Goal: Task Accomplishment & Management: Manage account settings

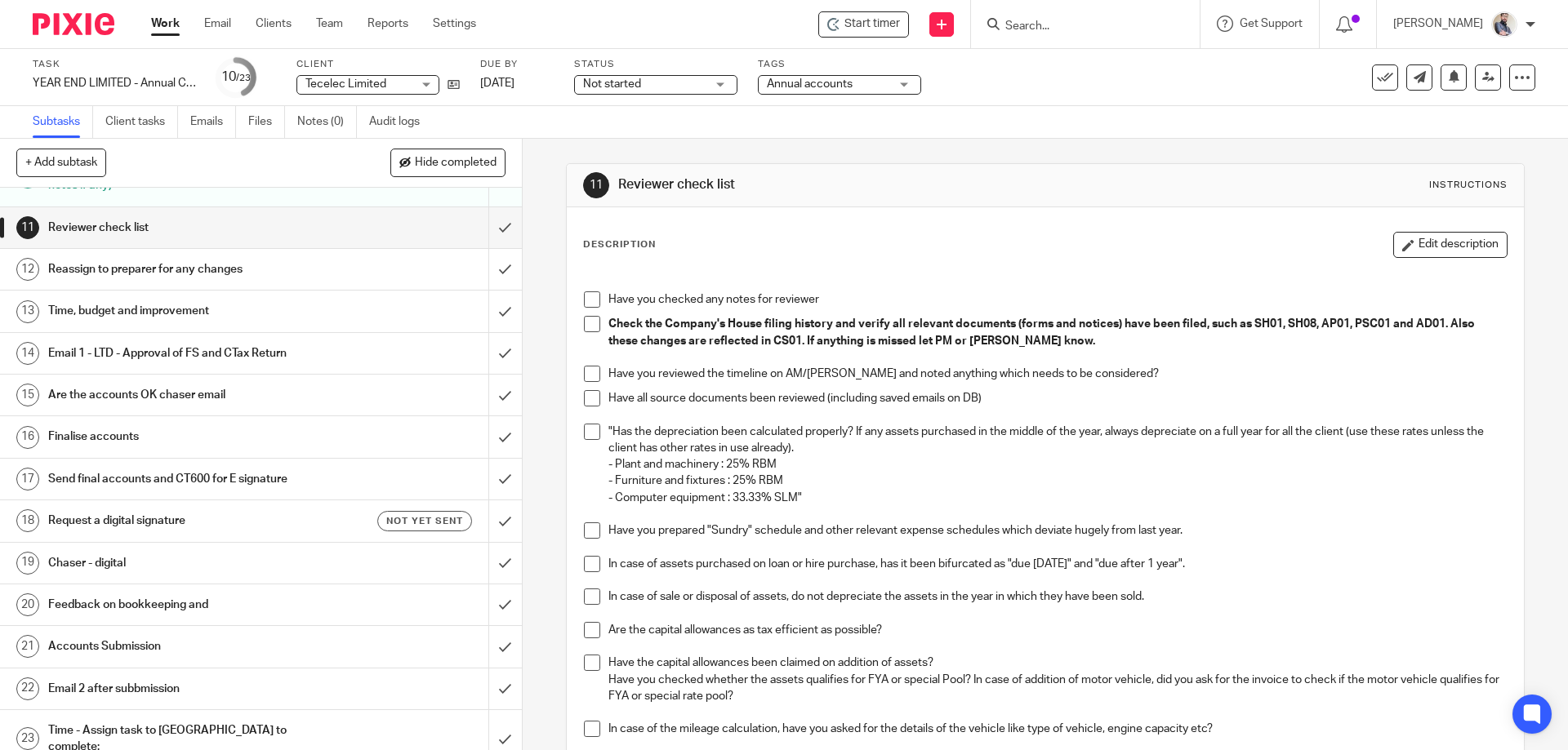
scroll to position [447, 0]
click at [1487, 85] on link at bounding box center [1488, 77] width 26 height 26
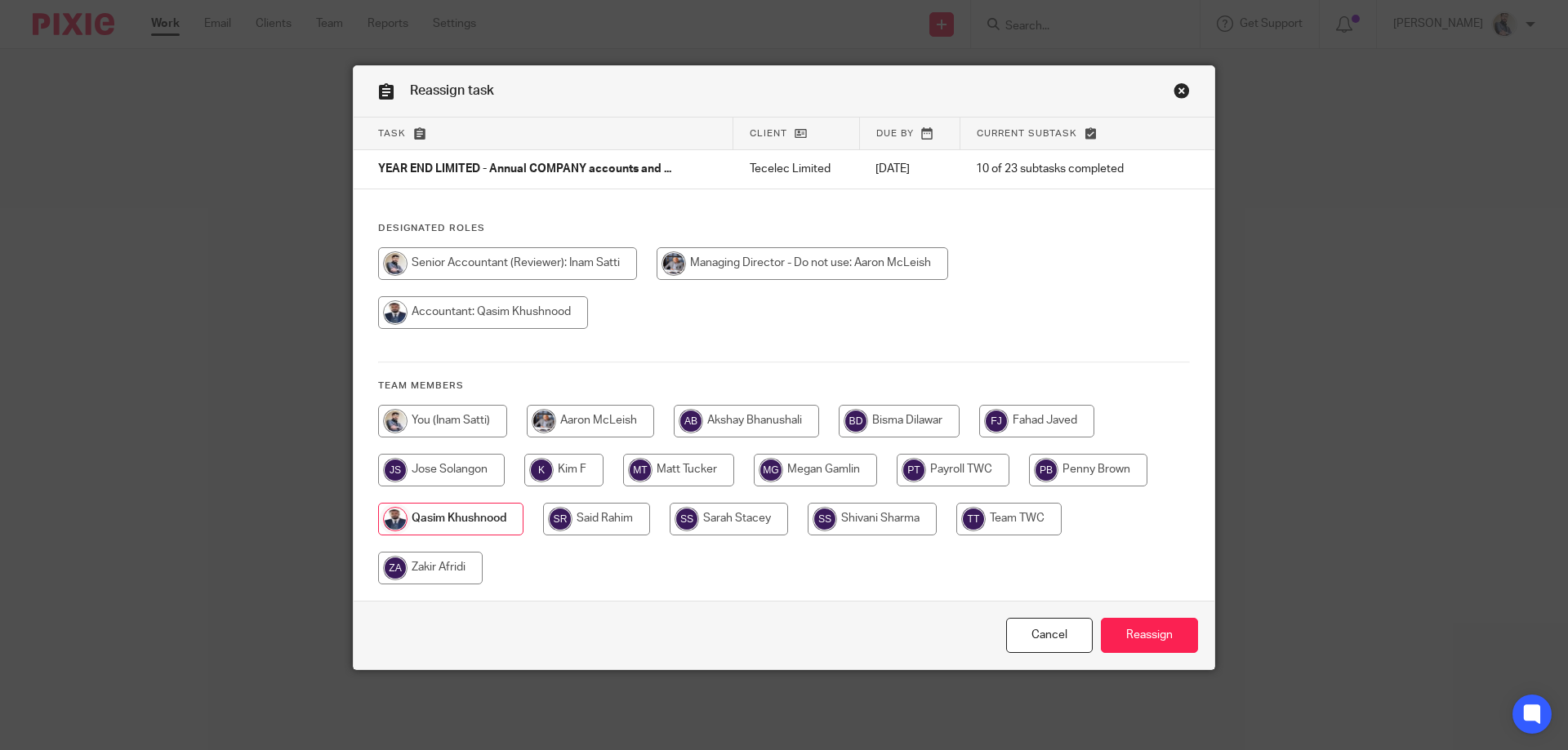
click at [1173, 635] on input "Reassign" at bounding box center [1149, 635] width 97 height 35
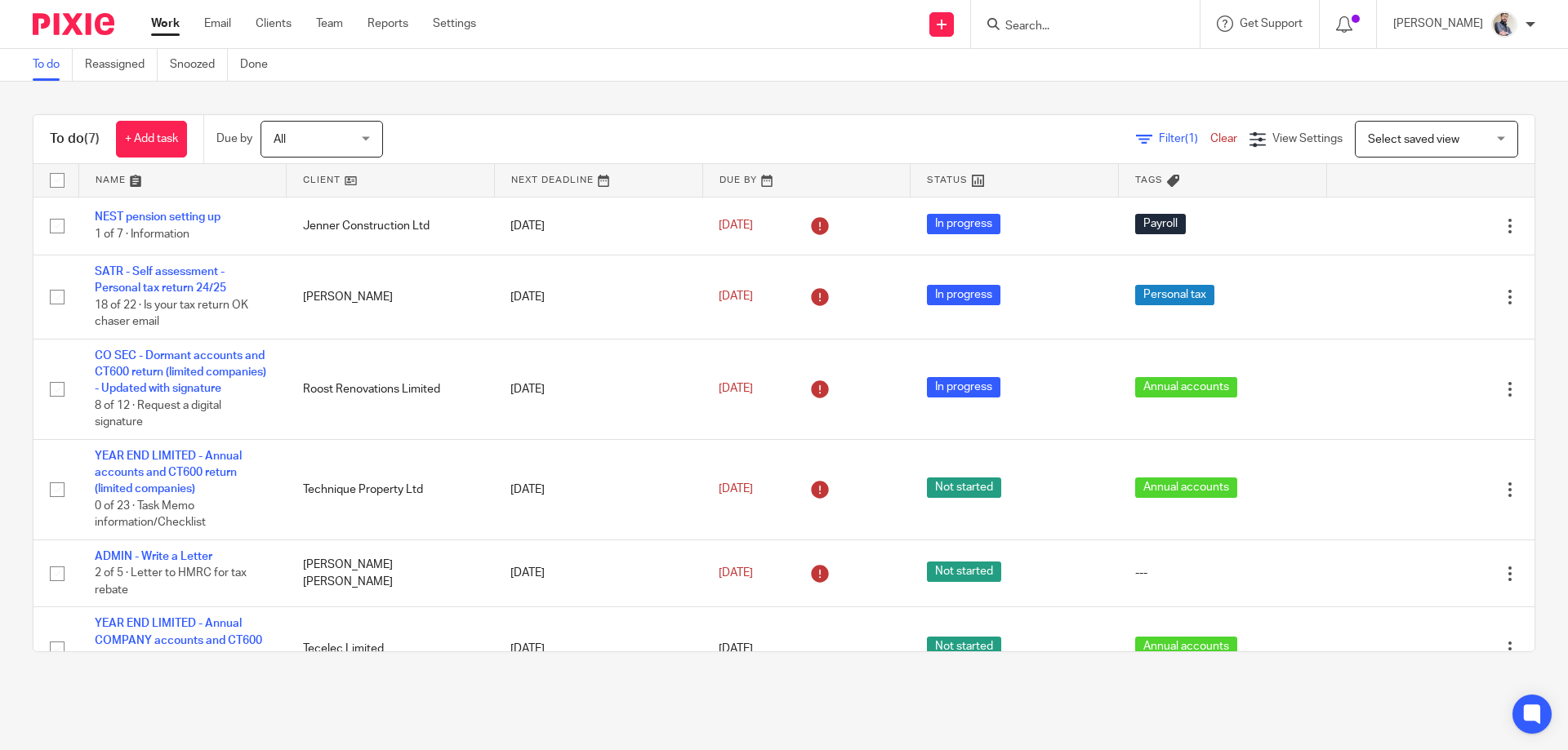
scroll to position [139, 0]
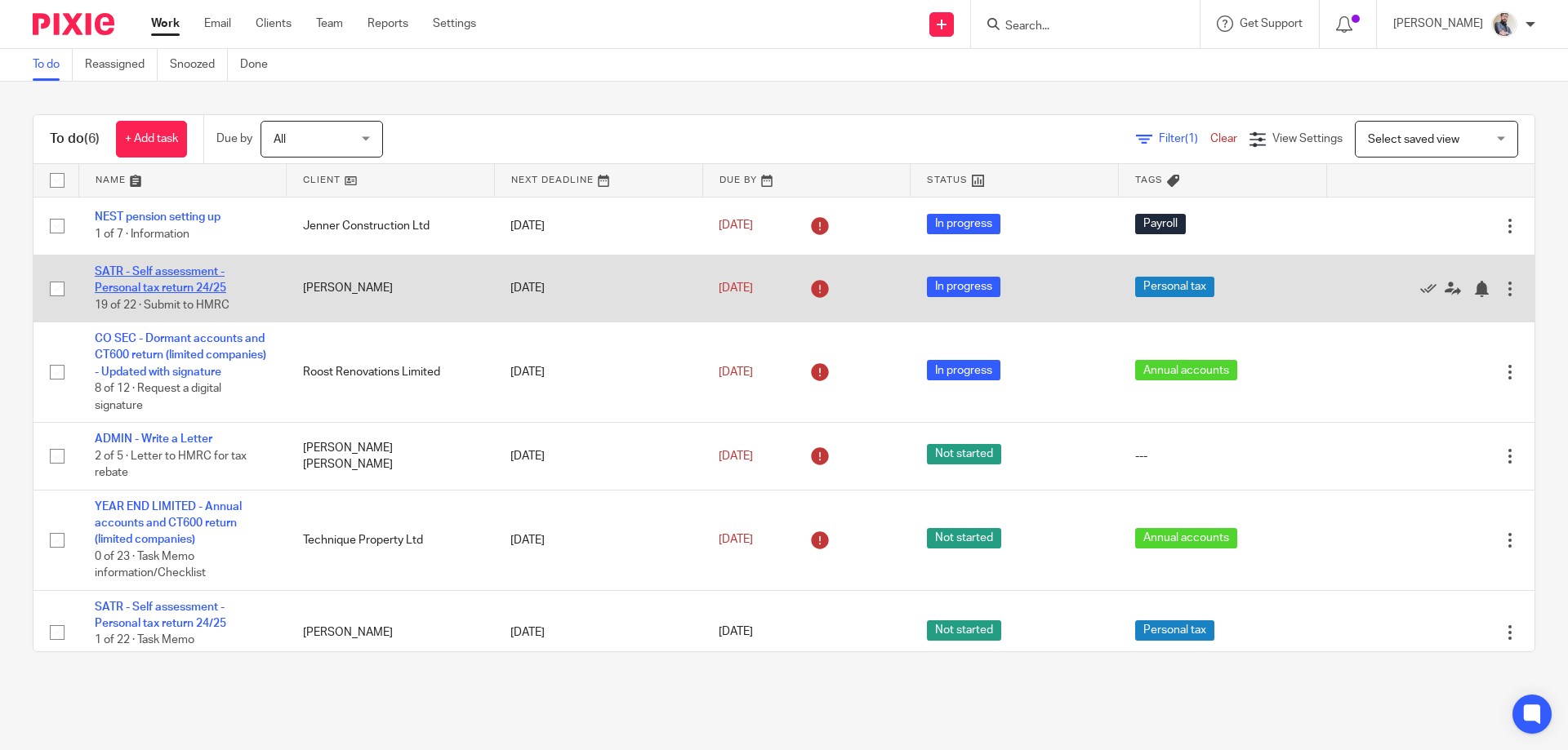
click at [215, 275] on link "SATR - Self assessment - Personal tax return 24/25" at bounding box center [161, 279] width 131 height 27
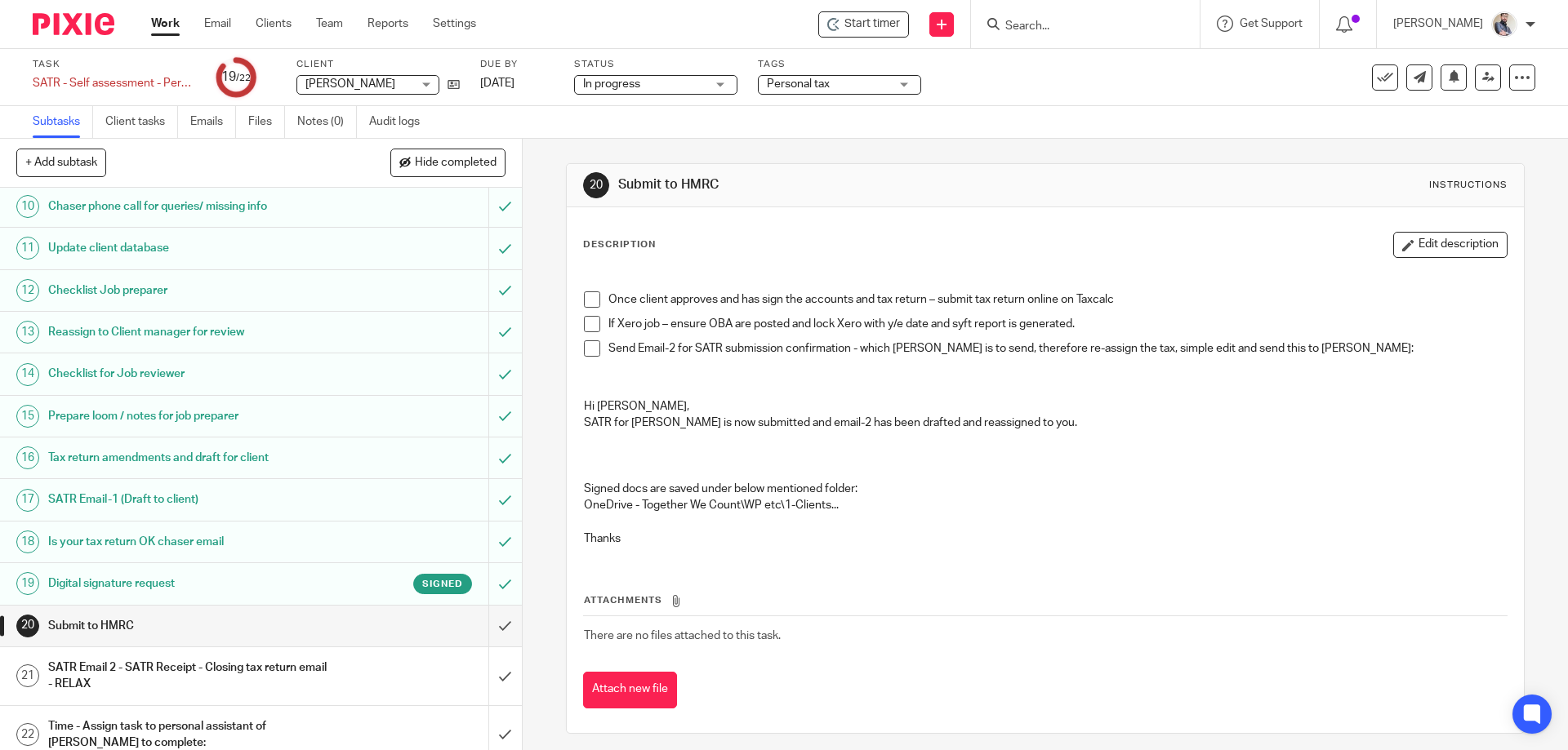
scroll to position [426, 0]
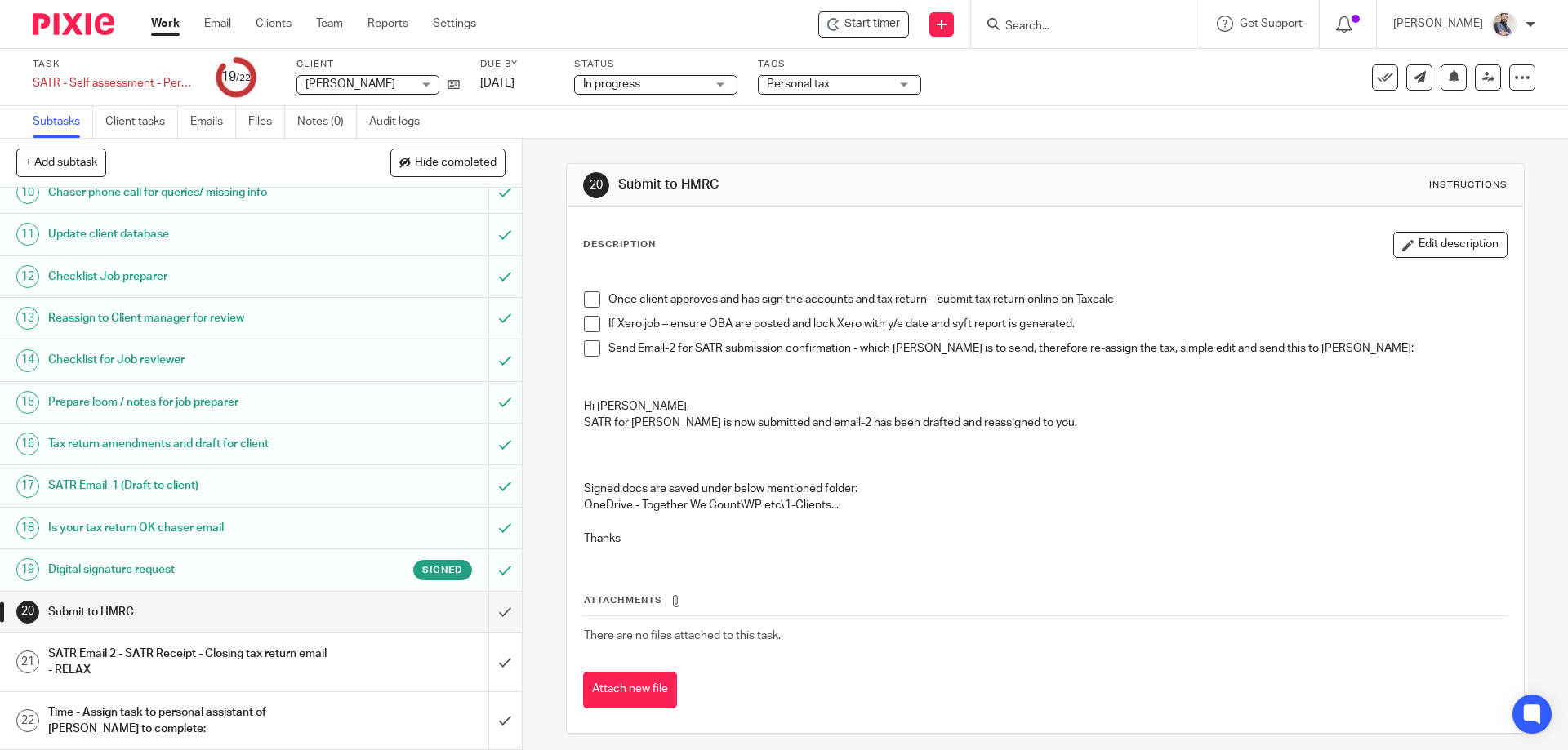
click at [149, 577] on h1 "Digital signature request" at bounding box center [189, 570] width 282 height 25
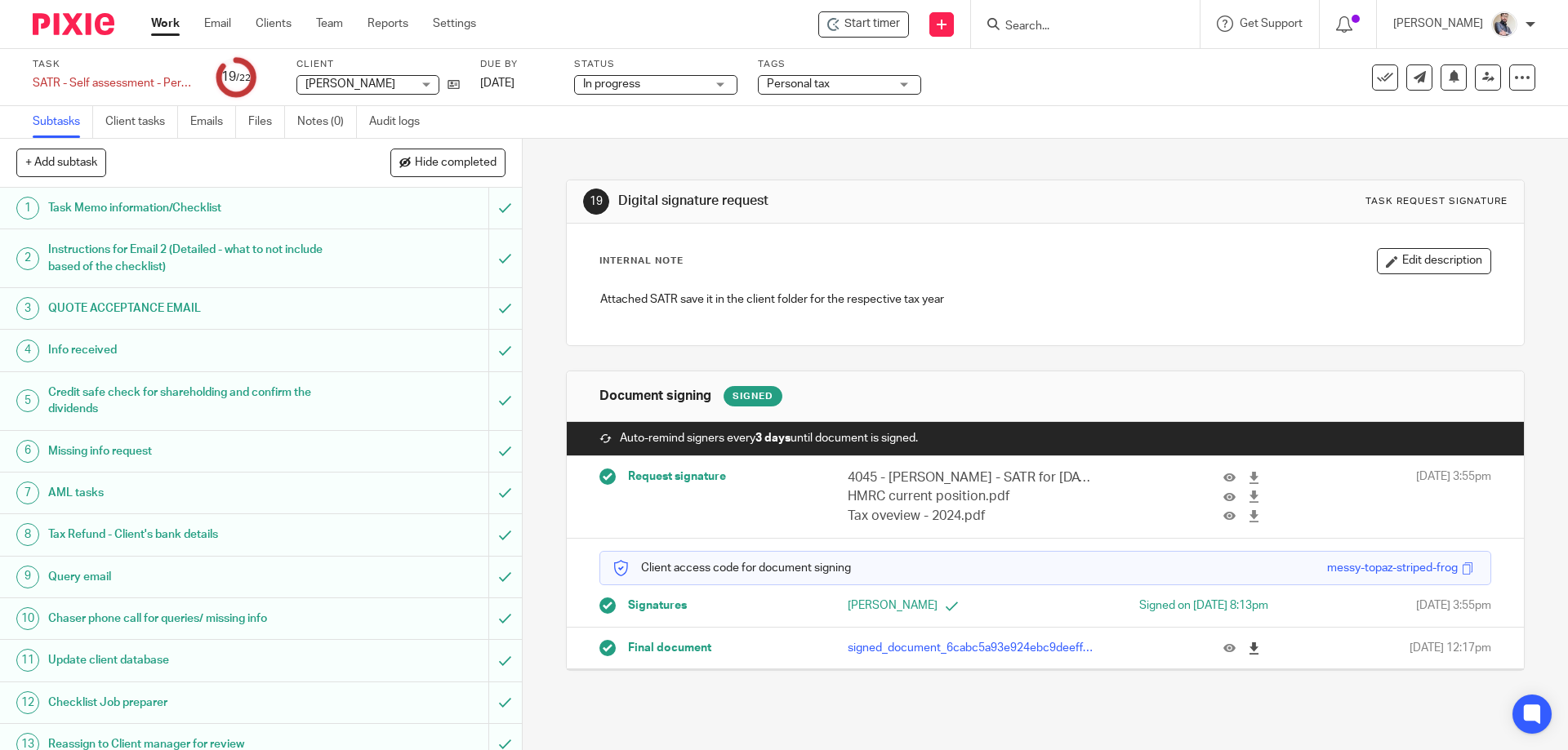
click at [1247, 652] on icon at bounding box center [1253, 648] width 12 height 12
